Goal: Task Accomplishment & Management: Manage account settings

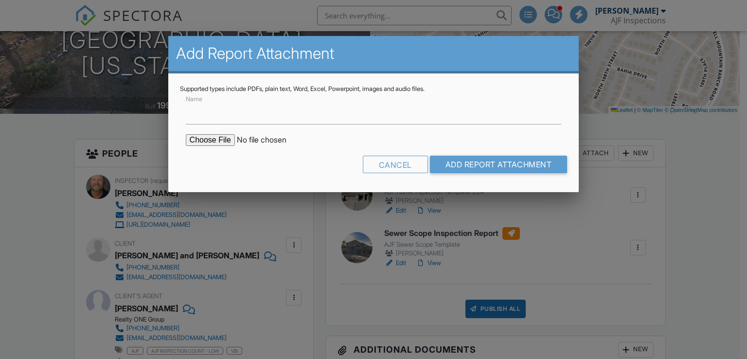
click at [720, 166] on div at bounding box center [373, 175] width 747 height 449
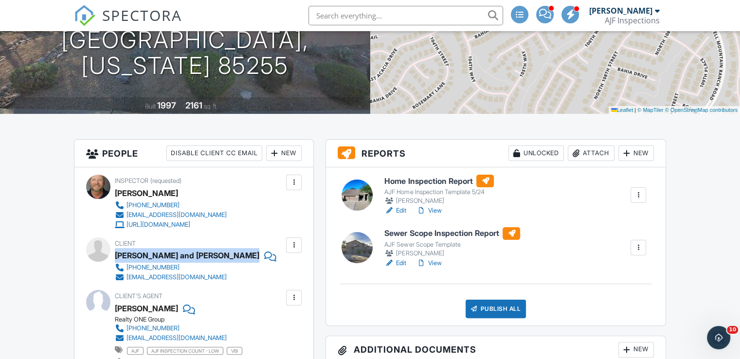
drag, startPoint x: 115, startPoint y: 255, endPoint x: 248, endPoint y: 255, distance: 132.8
click at [248, 255] on div "[PERSON_NAME] and [PERSON_NAME]" at bounding box center [195, 255] width 161 height 15
copy div "[PERSON_NAME] and [PERSON_NAME]"
click at [588, 154] on div "Attach" at bounding box center [591, 153] width 47 height 16
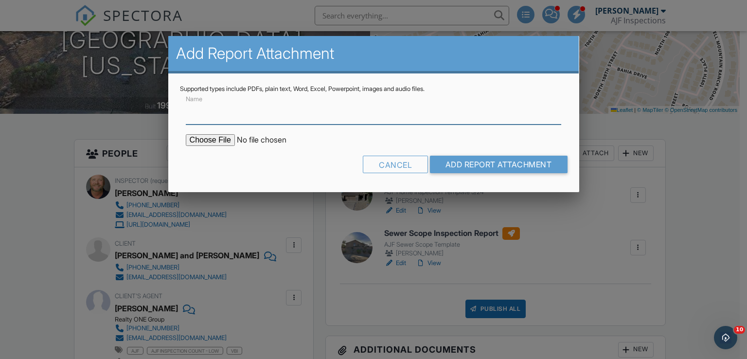
click at [263, 117] on input "Name" at bounding box center [374, 113] width 376 height 24
type input "Termite Report"
click at [215, 137] on input "file" at bounding box center [268, 140] width 165 height 12
type input "C:\fakepath\Sent_WDIIR Inspection NO Evide (29).pdf"
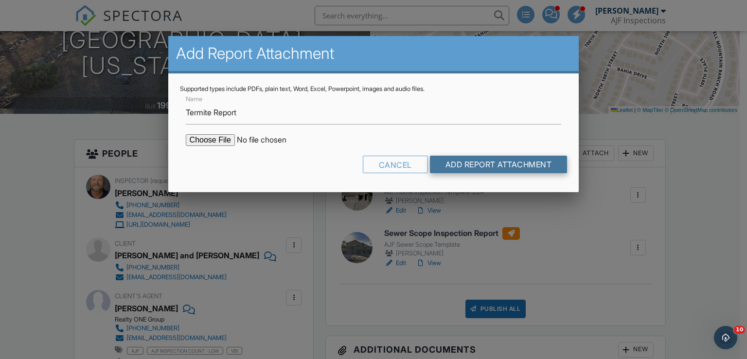
click at [511, 169] on input "Add Report Attachment" at bounding box center [499, 165] width 138 height 18
